Goal: Register for event/course

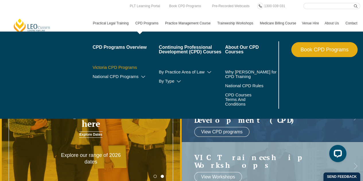
click at [124, 67] on link "Victoria CPD Programs" at bounding box center [126, 67] width 66 height 5
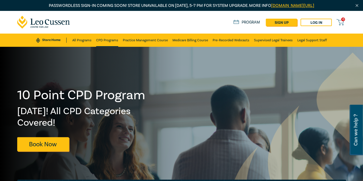
click at [108, 45] on link "CPD Programs" at bounding box center [107, 40] width 22 height 13
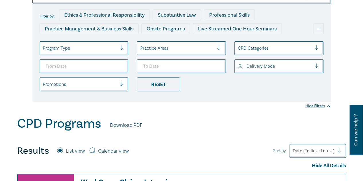
scroll to position [86, 0]
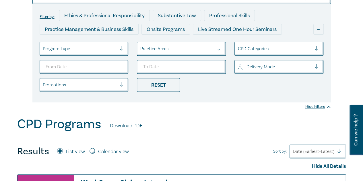
click at [100, 49] on div at bounding box center [80, 48] width 74 height 7
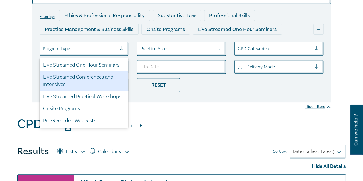
click at [89, 78] on div "Live Streamed Conferences and Intensives" at bounding box center [84, 81] width 89 height 20
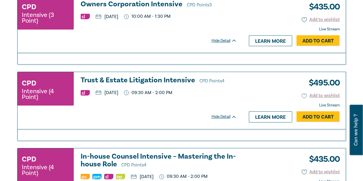
scroll to position [1033, 0]
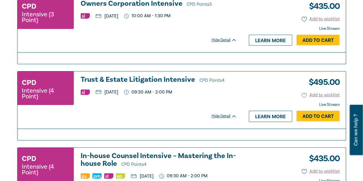
click at [133, 76] on h3 "Trust & Estate Litigation Intensive CPD Points 4" at bounding box center [159, 80] width 156 height 9
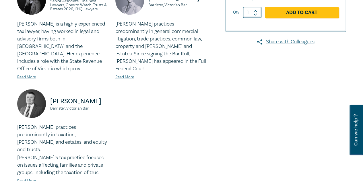
scroll to position [258, 0]
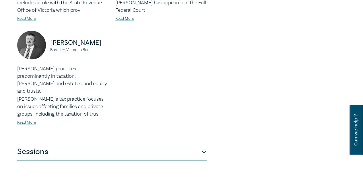
click at [48, 143] on button "Sessions" at bounding box center [111, 151] width 189 height 17
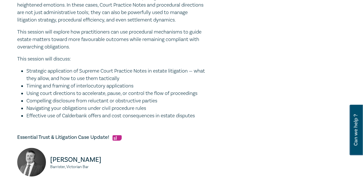
scroll to position [371, 0]
